Goal: Task Accomplishment & Management: Use online tool/utility

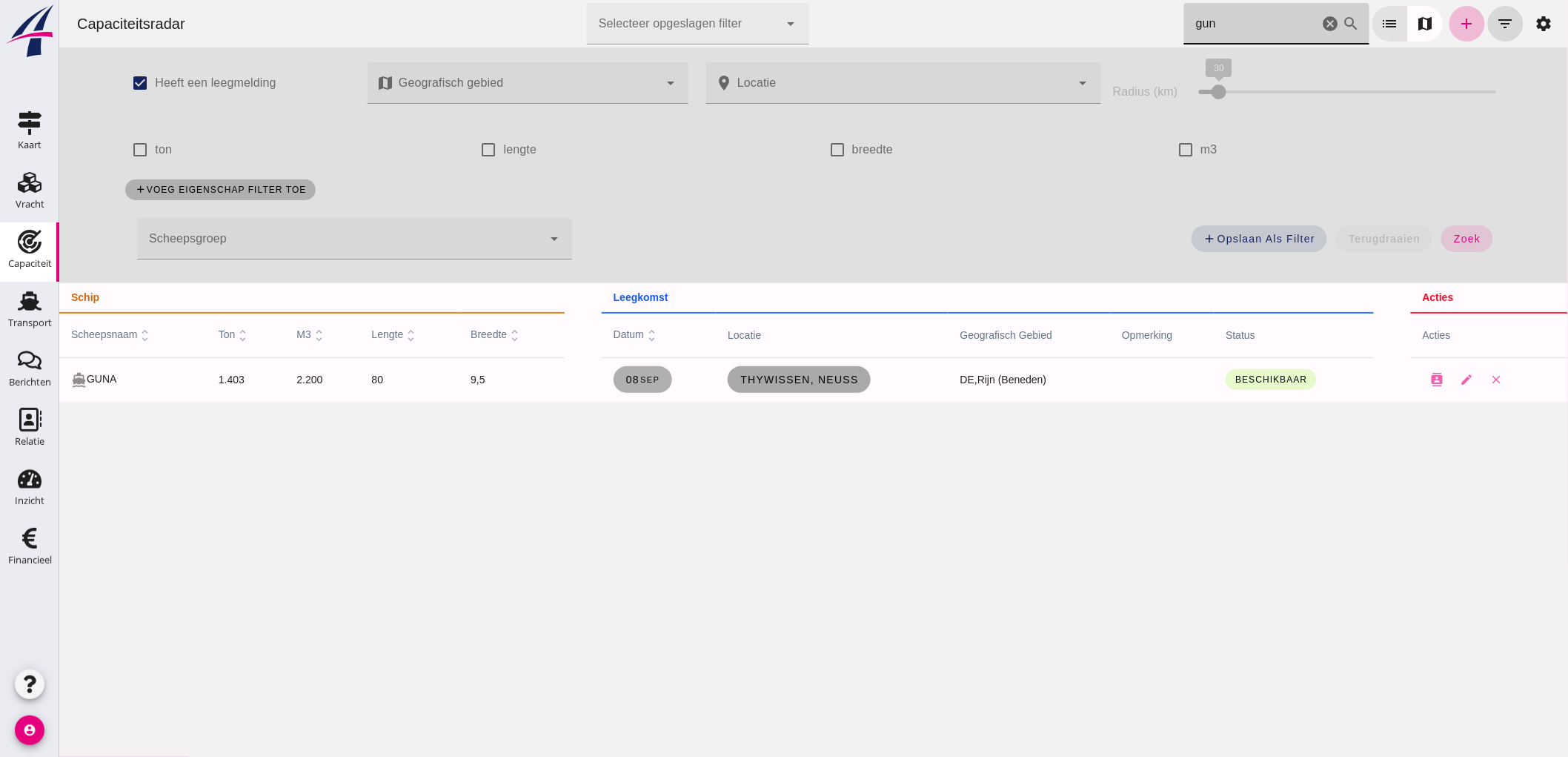
type input "gun"
click at [812, 381] on span "Thywissen, Neuss" at bounding box center [798, 380] width 119 height 12
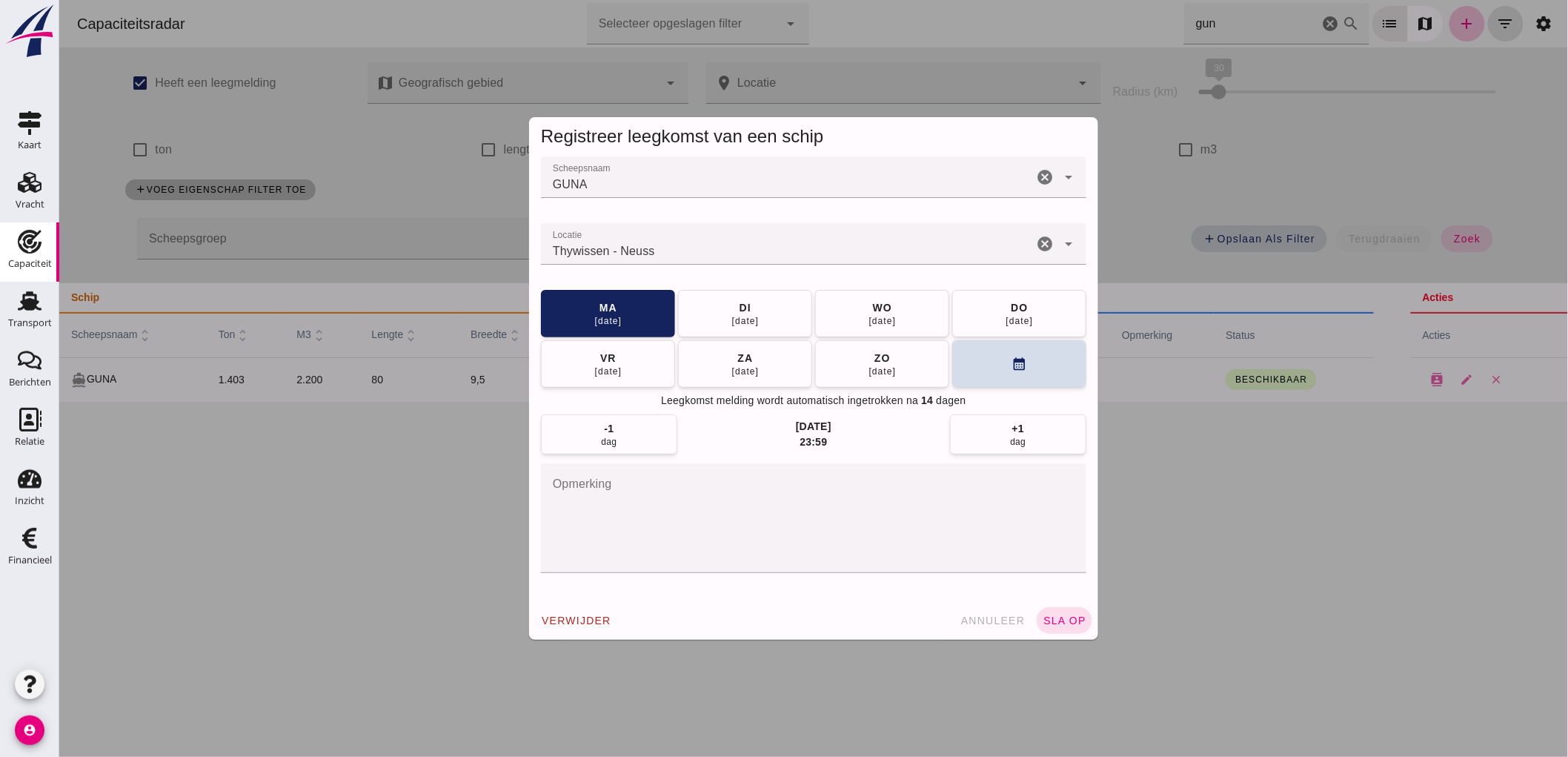
click at [1040, 246] on icon "cancel" at bounding box center [1043, 243] width 18 height 18
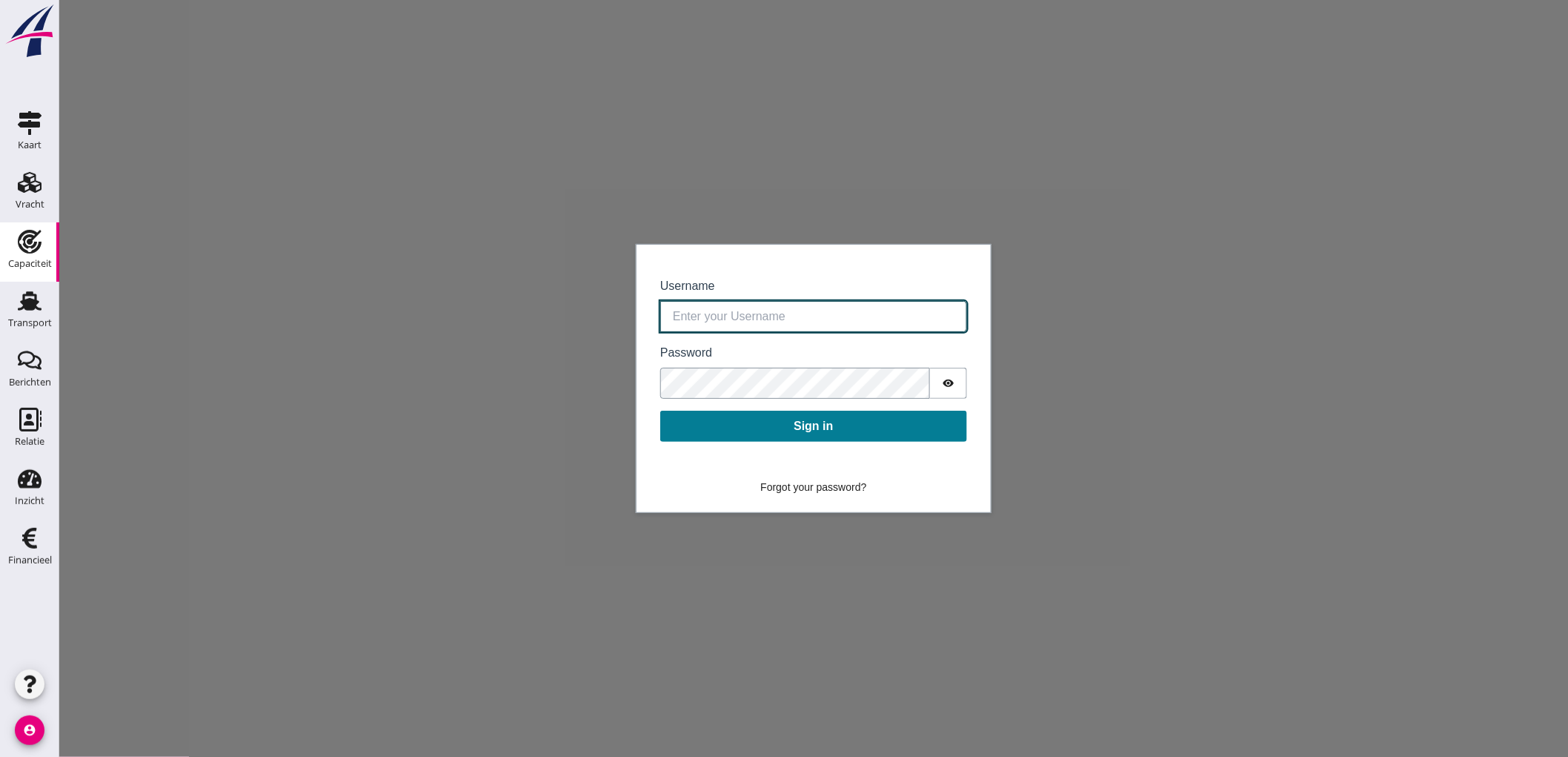
click at [781, 308] on input "Username" at bounding box center [813, 316] width 307 height 31
type input "bouman@stoffersbevrachtingen.nl"
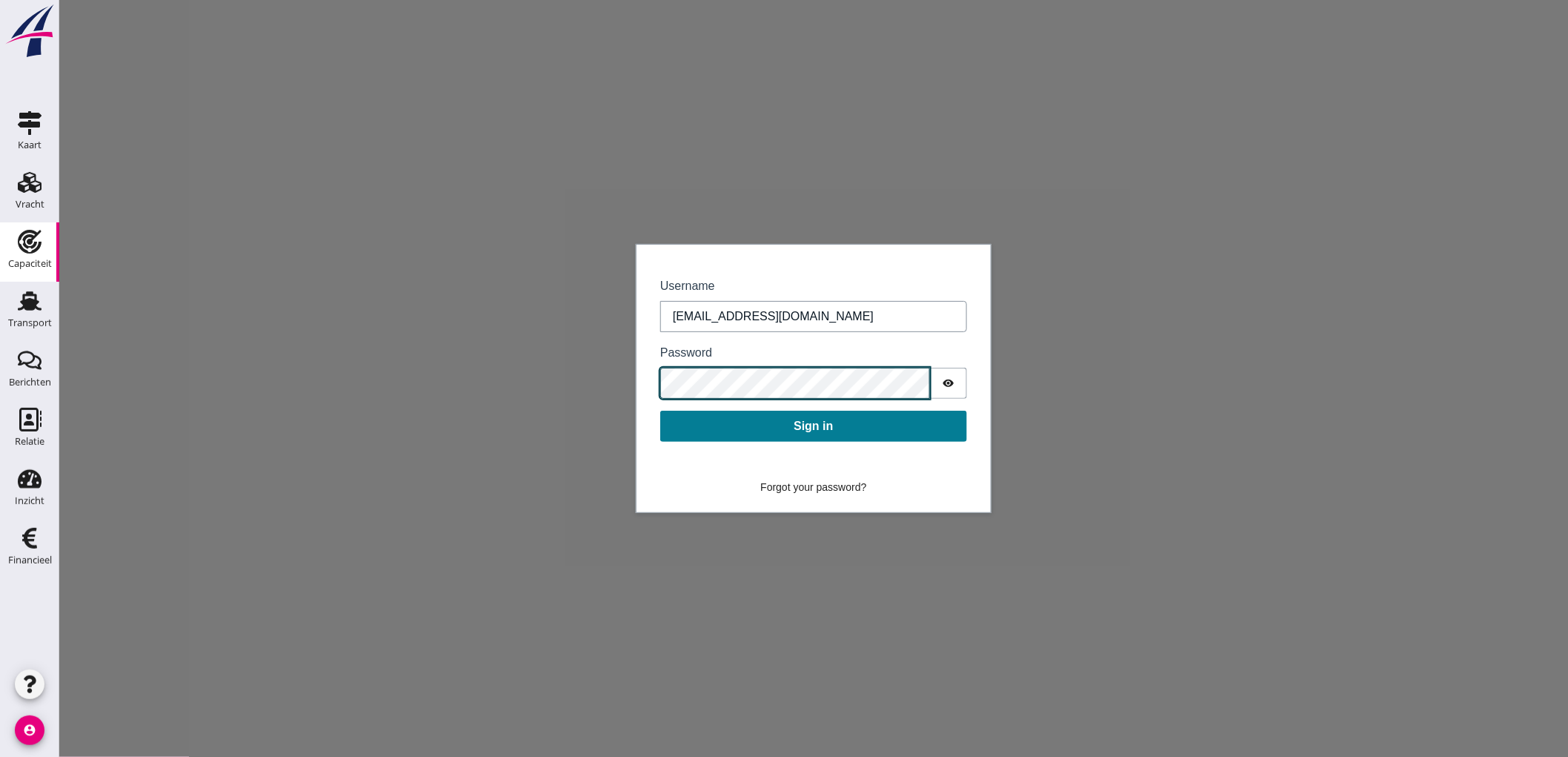
click at [660, 411] on button "Sign in" at bounding box center [813, 426] width 307 height 31
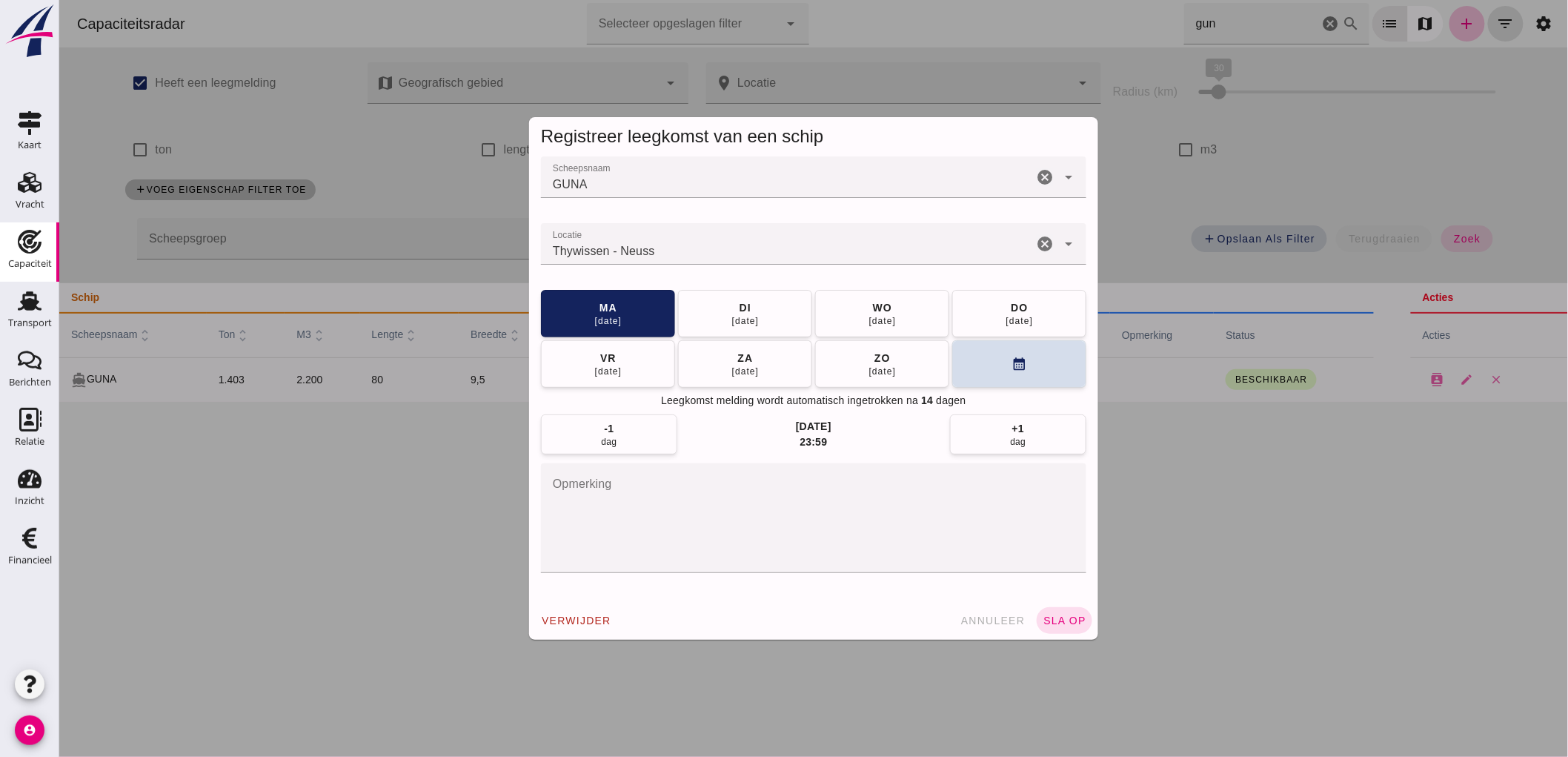
click at [1026, 241] on div "Thywissen - Neuss" at bounding box center [786, 243] width 492 height 41
type input "Thywissen - Neuss"
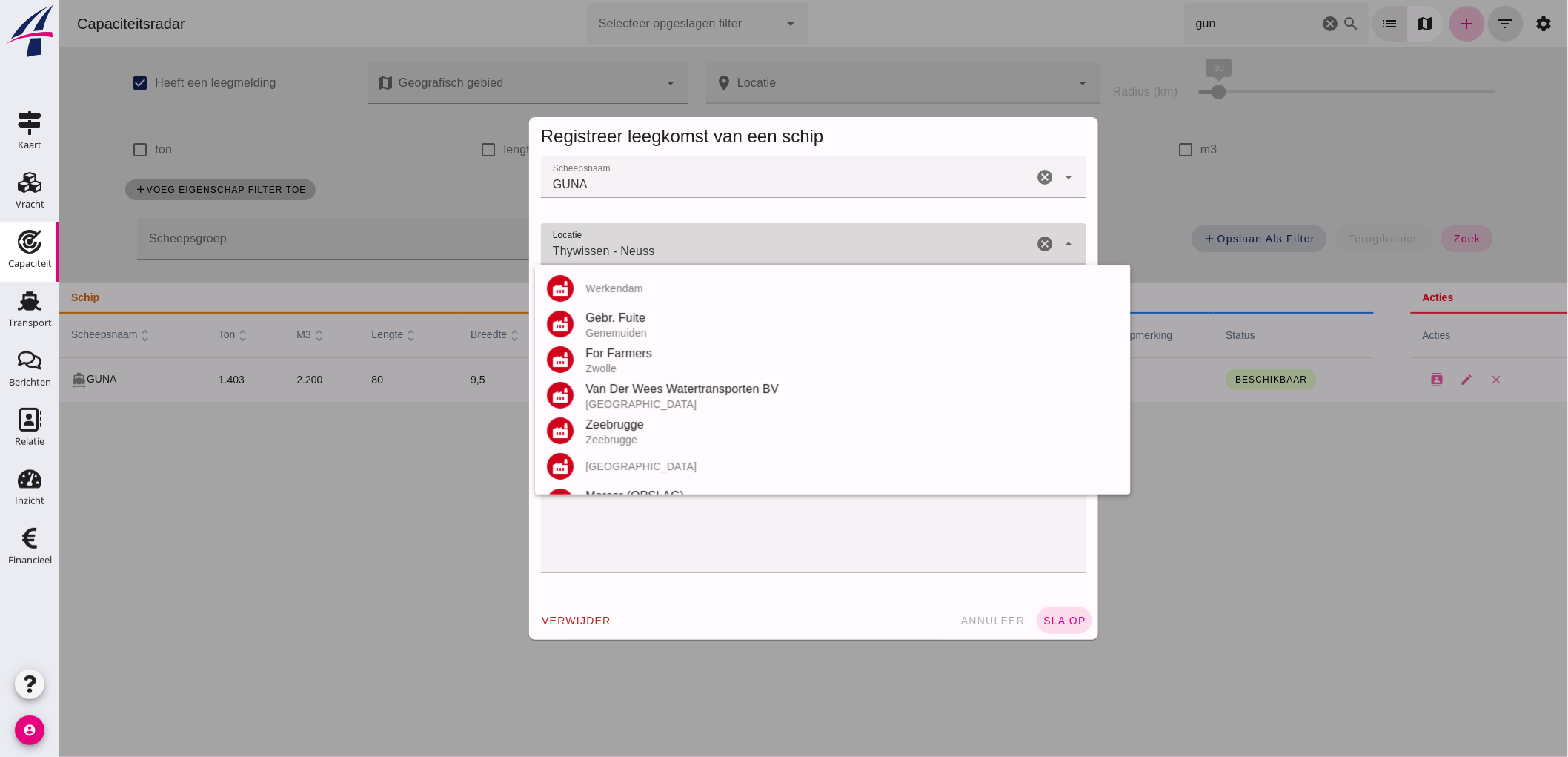
click at [1035, 243] on icon "cancel" at bounding box center [1043, 243] width 18 height 18
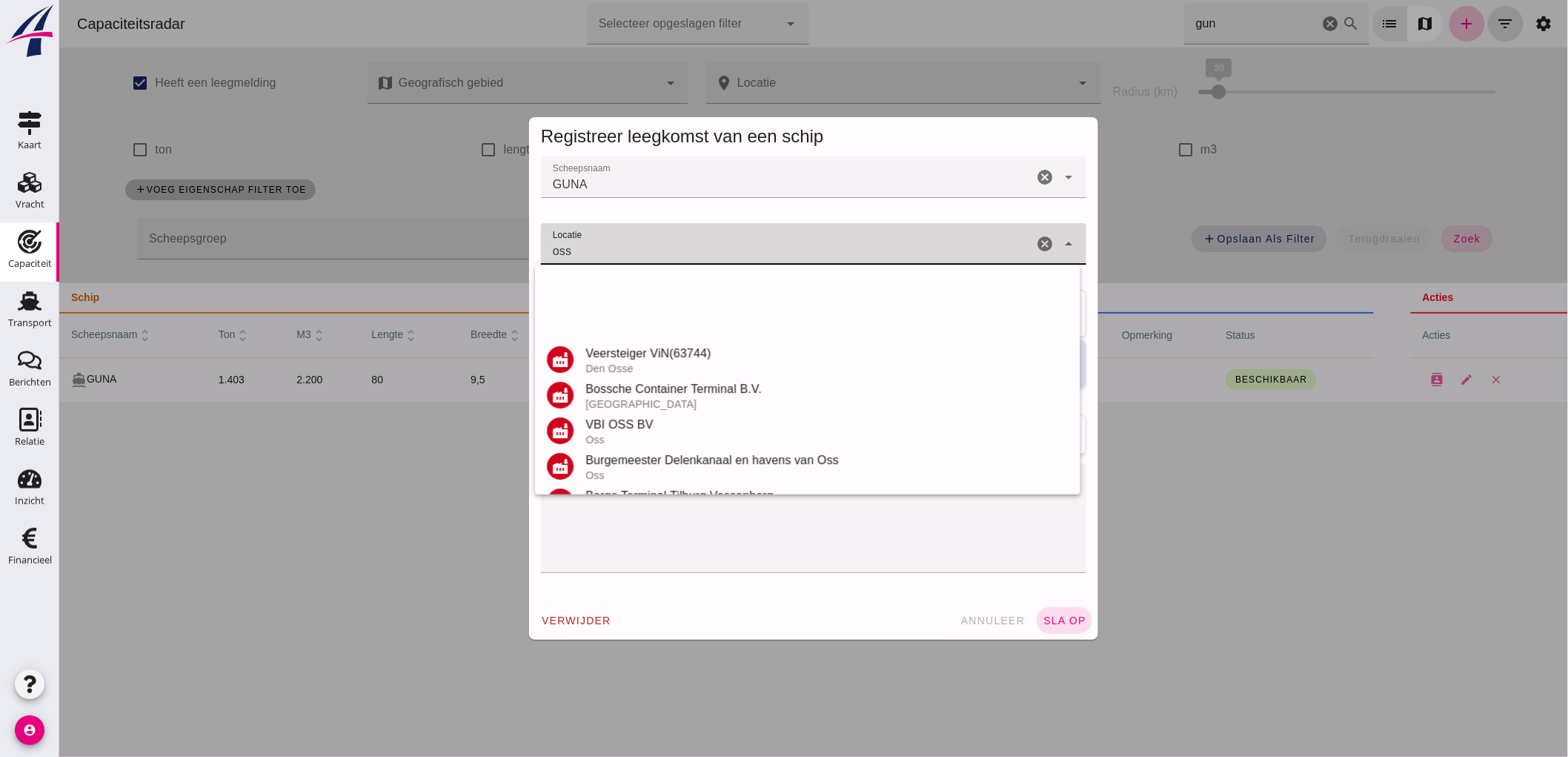
scroll to position [315, 0]
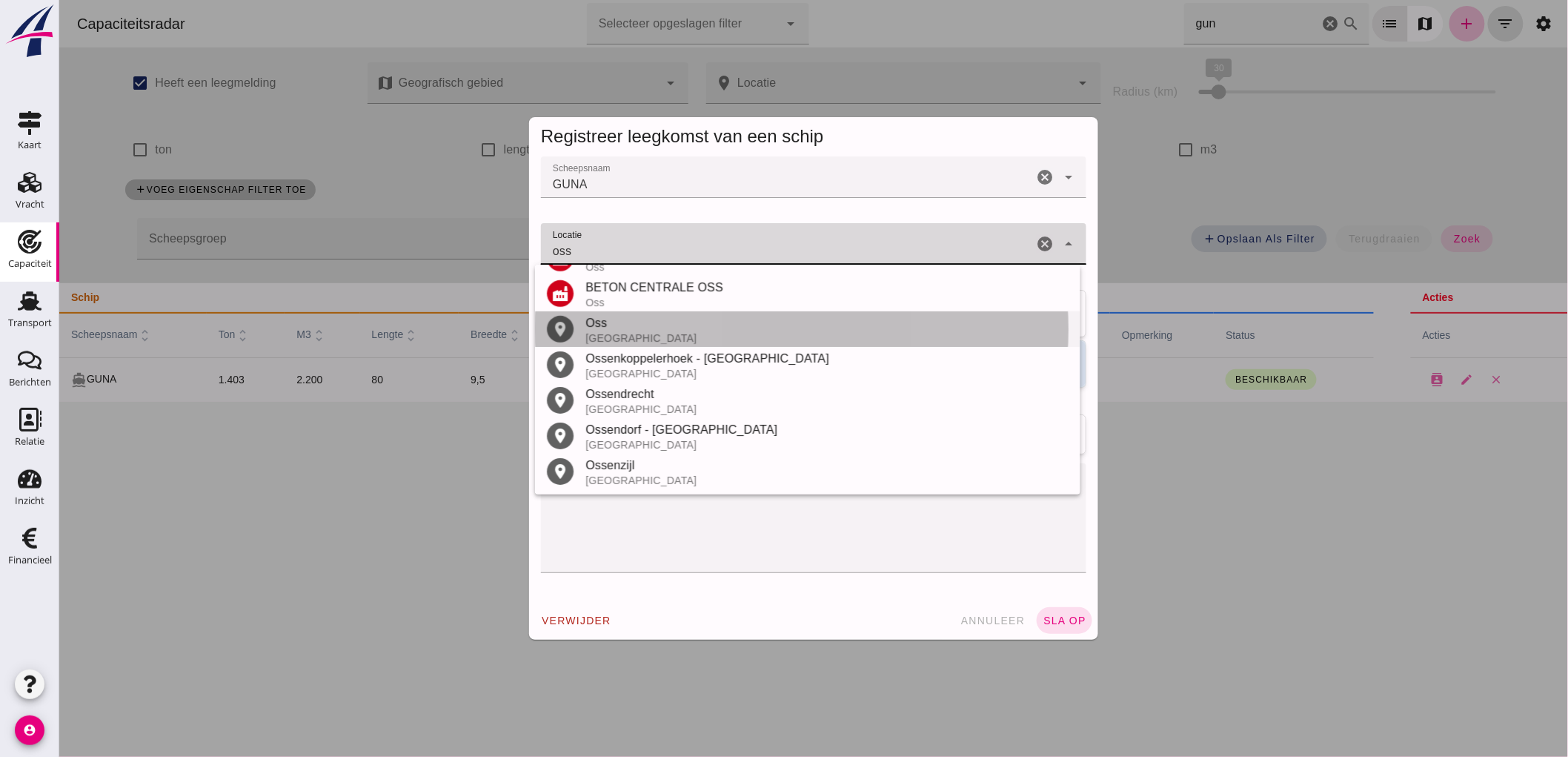
click at [653, 332] on div "Nederland" at bounding box center [826, 338] width 483 height 12
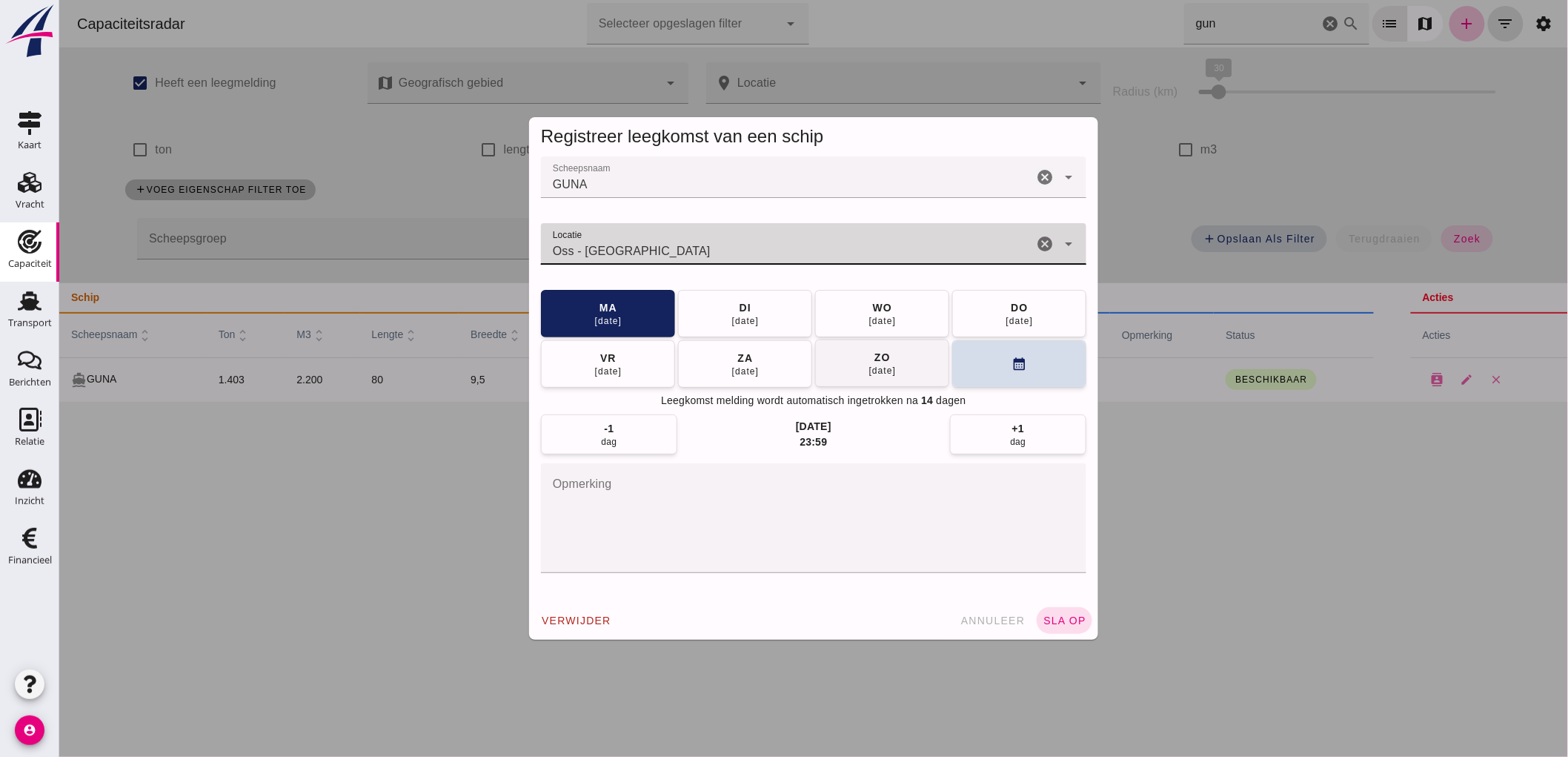
type input "Oss - Noord-Brabant"
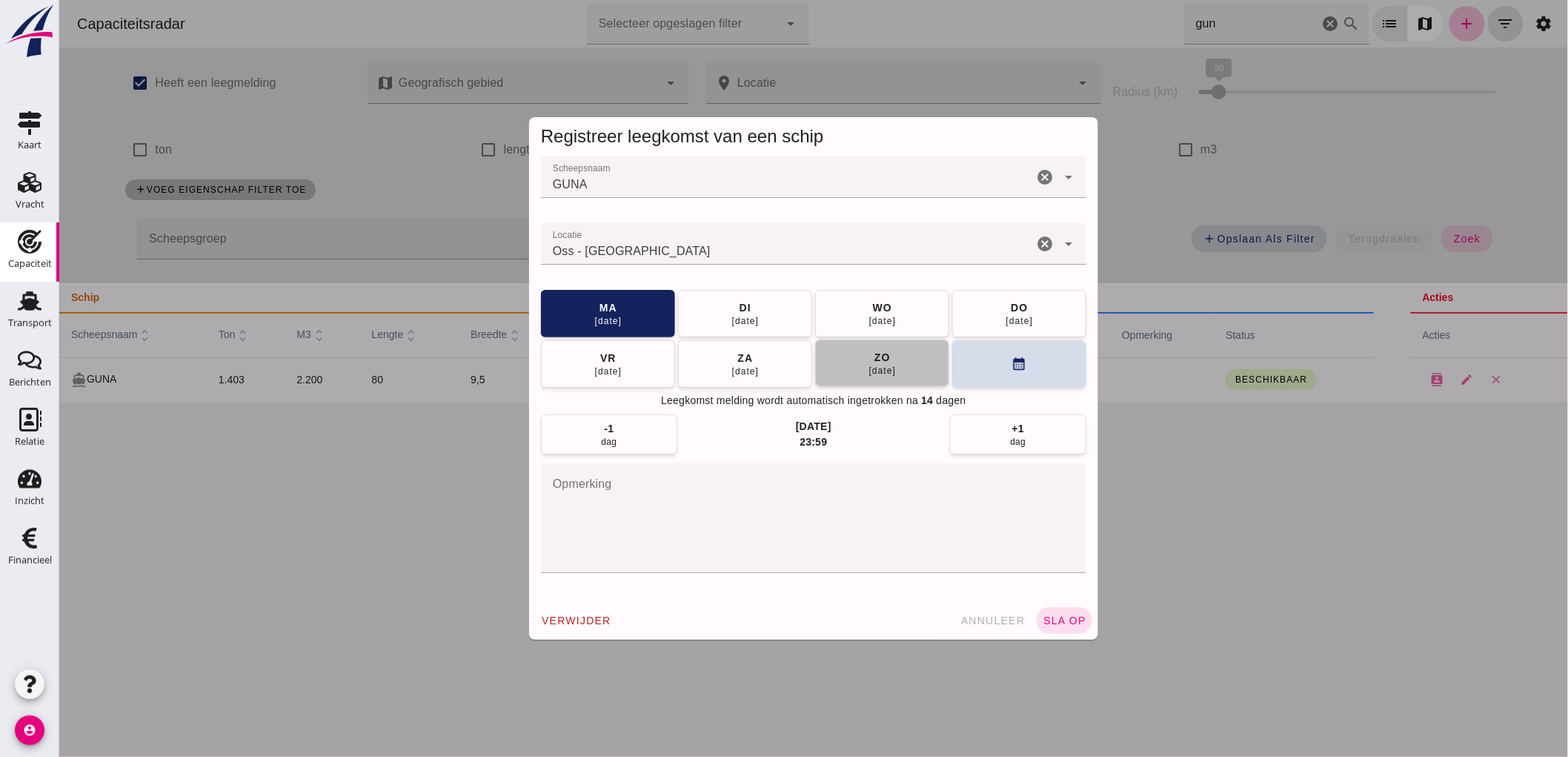
click at [868, 363] on span "zo 14 sep" at bounding box center [882, 363] width 28 height 27
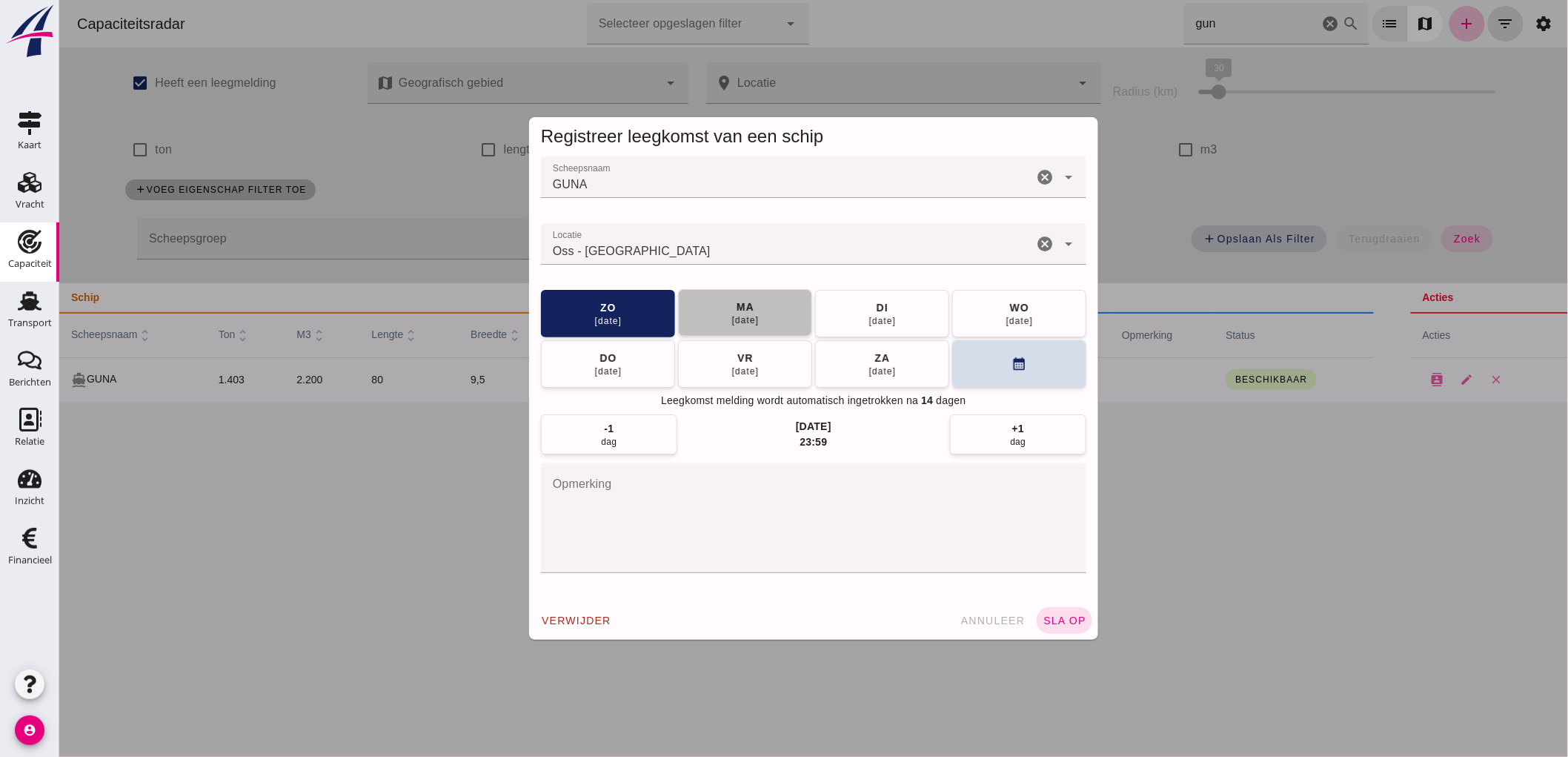
click at [748, 320] on div "15 sep" at bounding box center [744, 321] width 28 height 12
click at [1062, 620] on span "sla op" at bounding box center [1063, 620] width 43 height 12
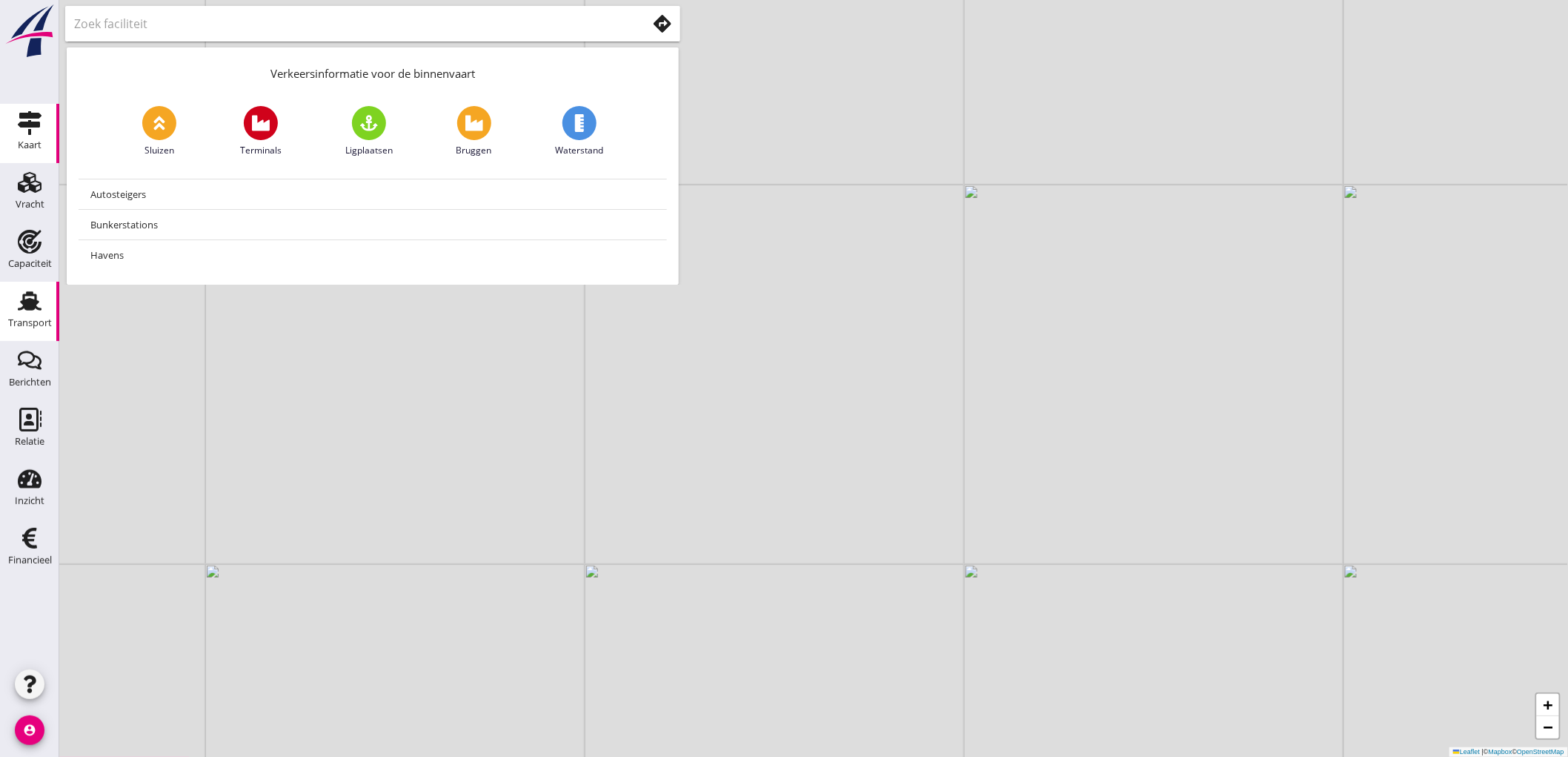
click at [11, 314] on div "Transport" at bounding box center [30, 323] width 43 height 21
